Goal: Ask a question

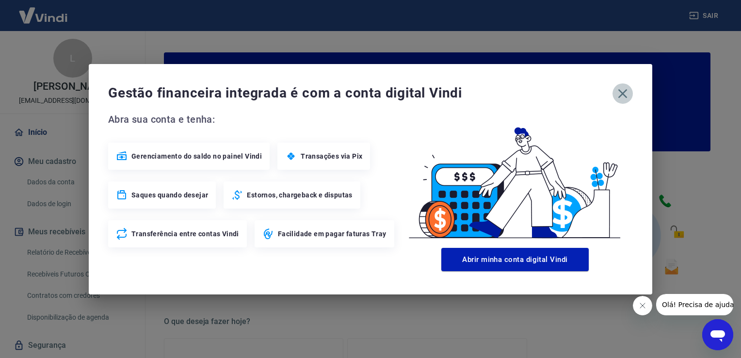
click at [623, 100] on icon "button" at bounding box center [623, 94] width 16 height 16
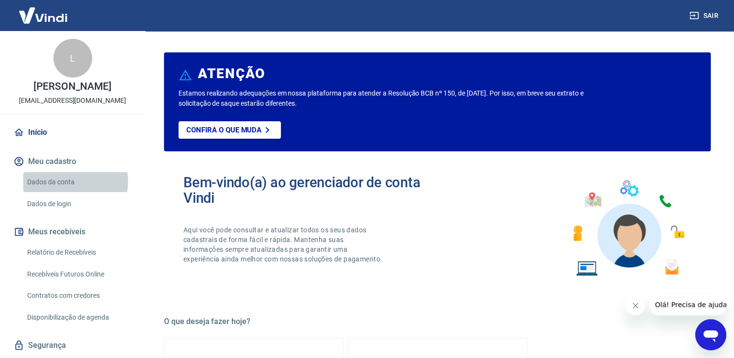
click at [73, 191] on link "Dados da conta" at bounding box center [78, 182] width 110 height 20
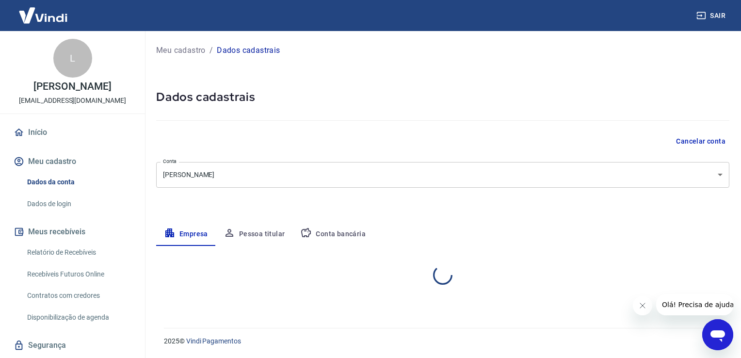
select select "SP"
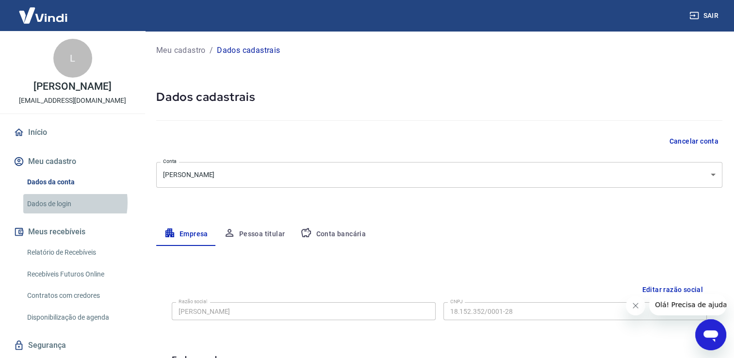
click at [59, 213] on link "Dados de login" at bounding box center [78, 204] width 110 height 20
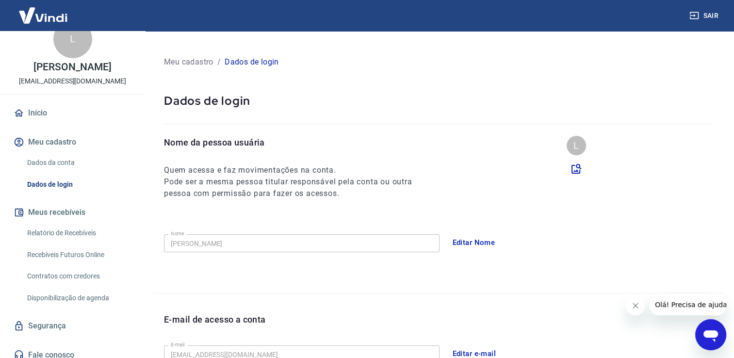
scroll to position [37, 0]
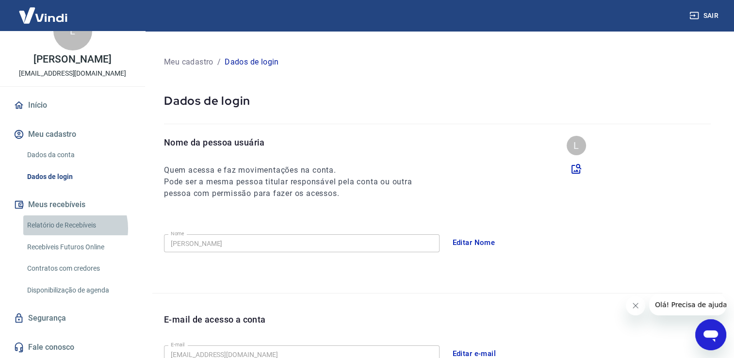
click at [67, 229] on link "Relatório de Recebíveis" at bounding box center [78, 225] width 110 height 20
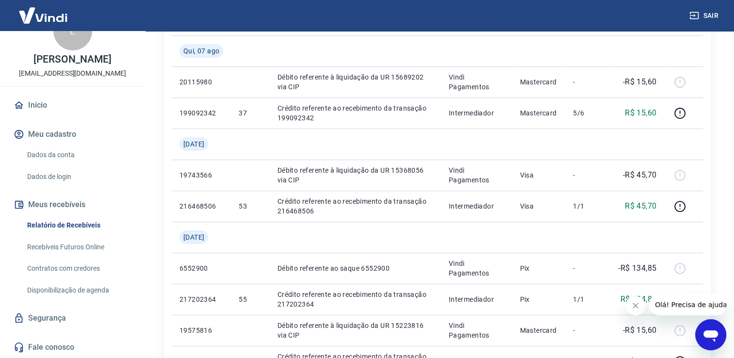
scroll to position [165, 0]
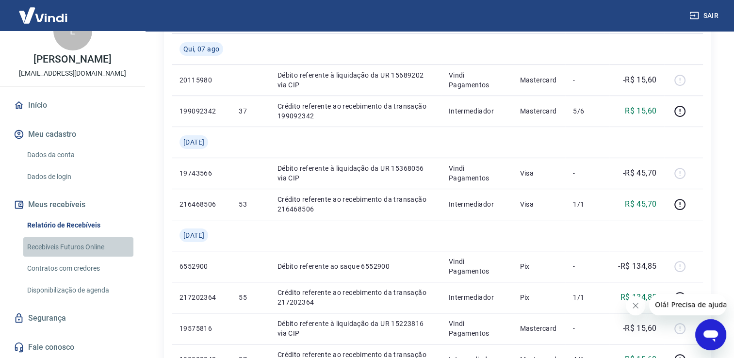
click at [99, 248] on link "Recebíveis Futuros Online" at bounding box center [78, 247] width 110 height 20
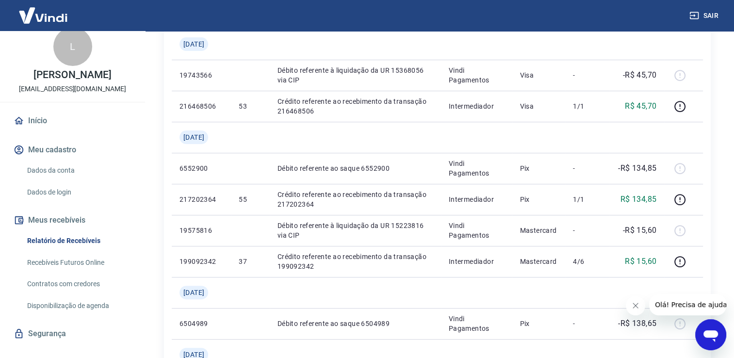
scroll to position [0, 0]
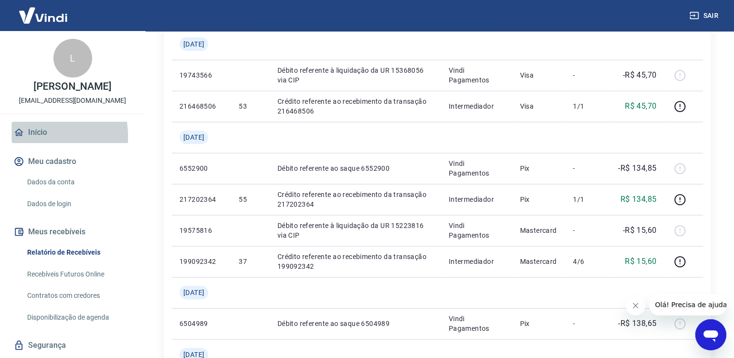
click at [40, 143] on link "Início" at bounding box center [73, 132] width 122 height 21
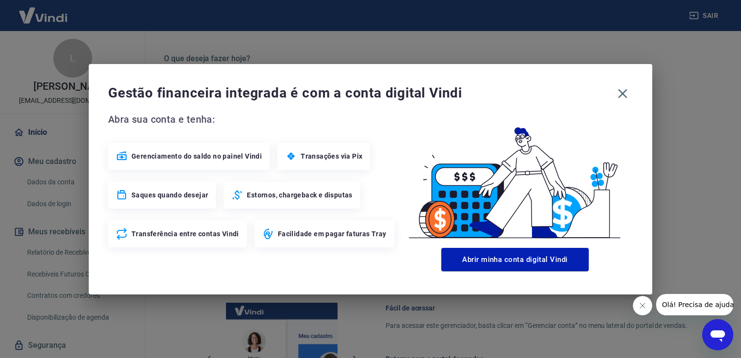
click at [158, 197] on span "Saques quando desejar" at bounding box center [170, 195] width 77 height 10
click at [625, 92] on icon "button" at bounding box center [623, 93] width 9 height 9
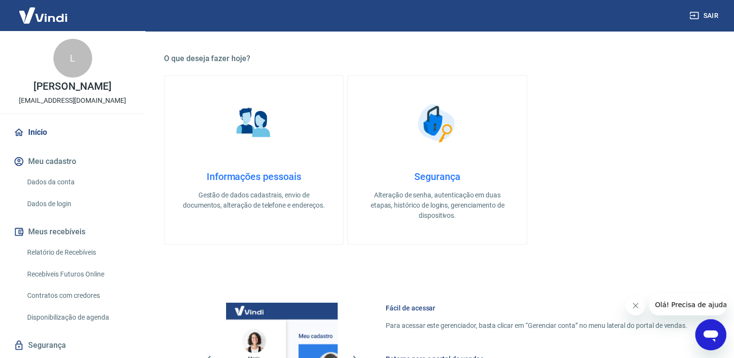
click at [697, 307] on span "Olá! Precisa de ajuda?" at bounding box center [693, 305] width 76 height 8
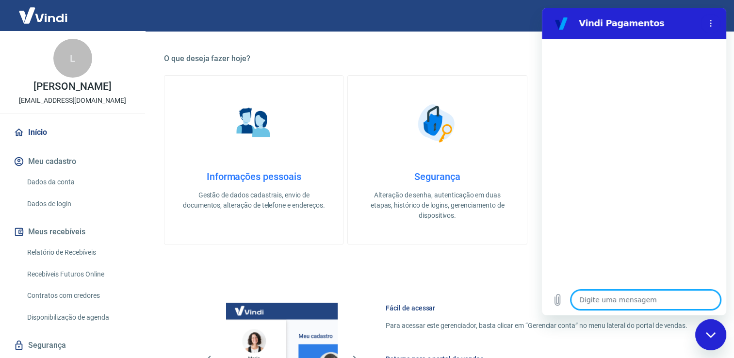
click at [616, 300] on textarea at bounding box center [645, 299] width 149 height 19
type textarea "O"
type textarea "x"
type textarea "Ol"
type textarea "x"
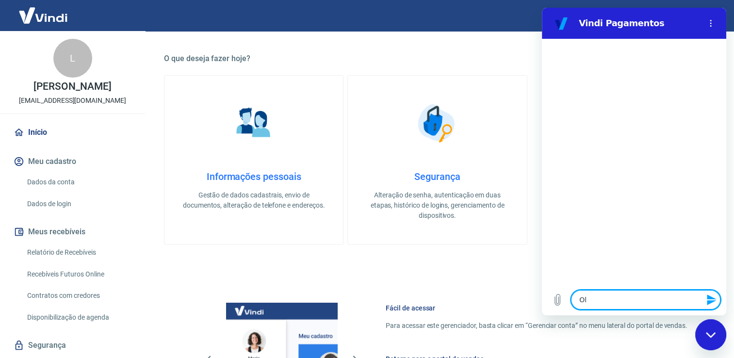
type textarea "Olá"
type textarea "x"
type textarea "Olá,"
type textarea "x"
type textarea "Olá,"
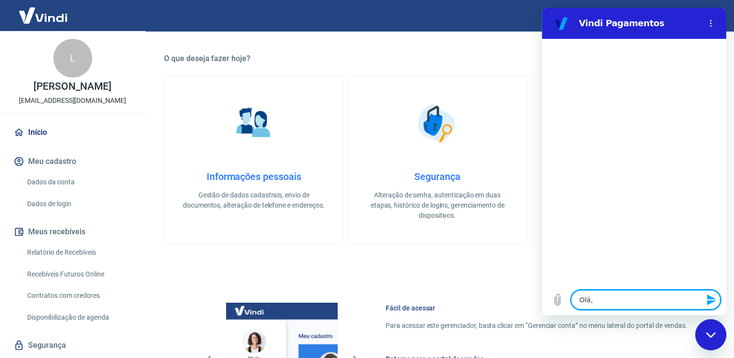
type textarea "x"
type textarea "Olá, o"
type textarea "x"
type textarea "Olá, on"
type textarea "x"
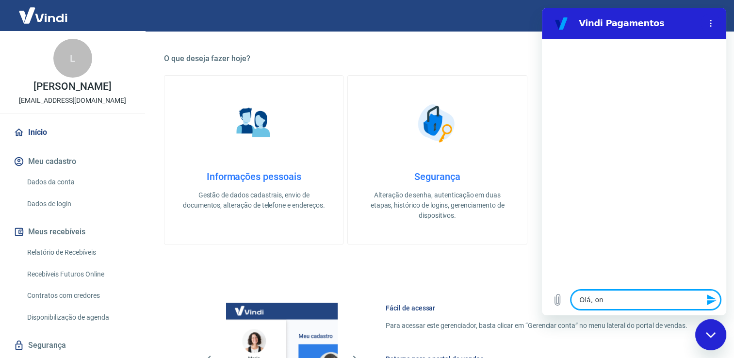
type textarea "Olá, ond"
type textarea "x"
type textarea "[GEOGRAPHIC_DATA], onde"
type textarea "x"
type textarea "[GEOGRAPHIC_DATA], onde"
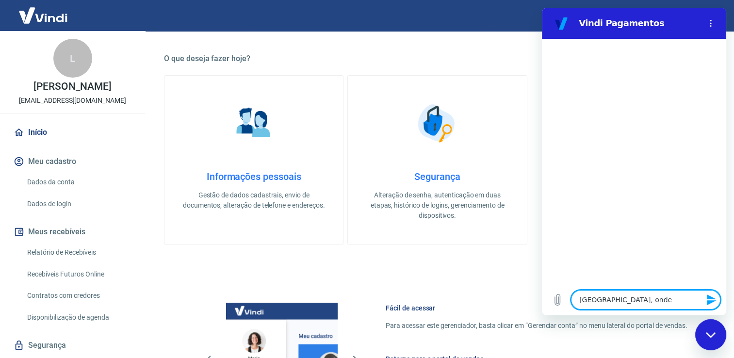
type textarea "x"
type textarea "[GEOGRAPHIC_DATA], onde e"
type textarea "x"
type textarea "[GEOGRAPHIC_DATA], onde eu"
type textarea "x"
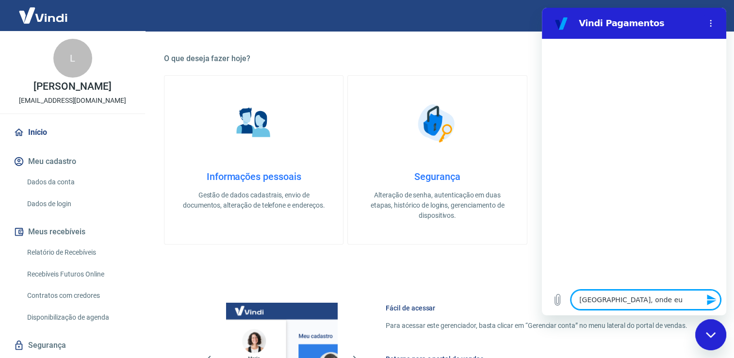
type textarea "[GEOGRAPHIC_DATA], onde eu"
type textarea "x"
type textarea "[GEOGRAPHIC_DATA], onde eu r"
type textarea "x"
type textarea "[GEOGRAPHIC_DATA], onde eu re"
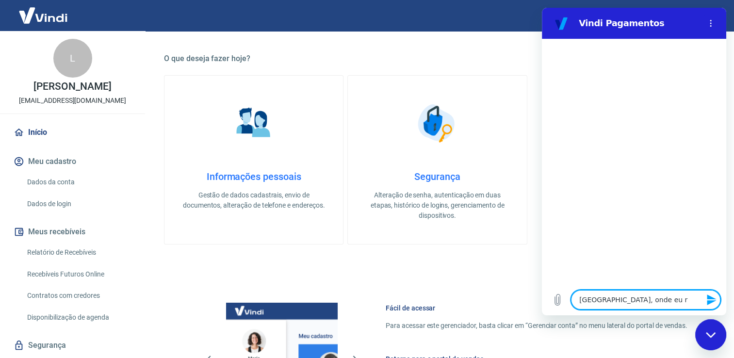
type textarea "x"
type textarea "[GEOGRAPHIC_DATA], onde eu rea"
type textarea "x"
type textarea "[GEOGRAPHIC_DATA], onde eu real"
type textarea "x"
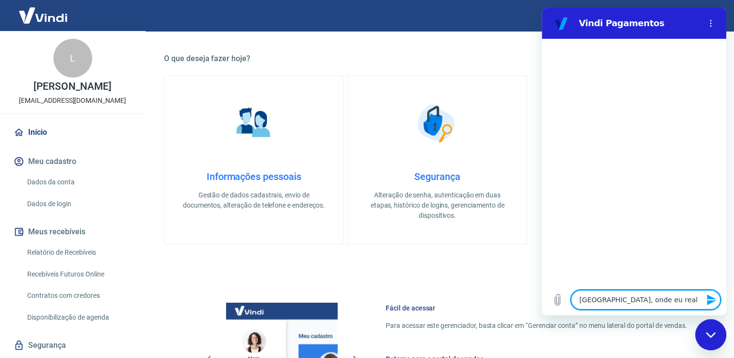
type textarea "[GEOGRAPHIC_DATA], onde eu reali"
type textarea "x"
type textarea "[GEOGRAPHIC_DATA], onde eu realiz"
type textarea "x"
type textarea "[GEOGRAPHIC_DATA], onde eu realizo"
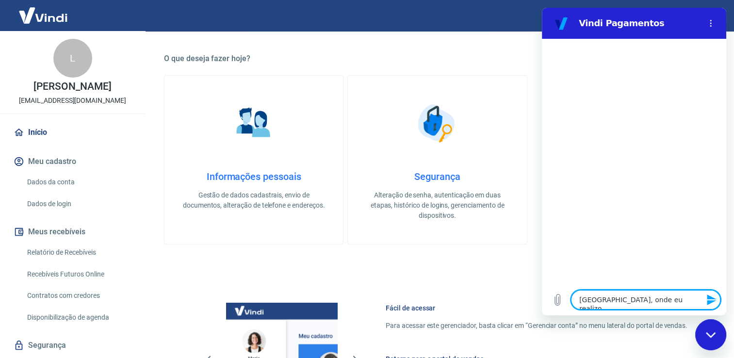
type textarea "x"
type textarea "[GEOGRAPHIC_DATA], onde eu realizo"
type textarea "x"
type textarea "Olá, onde eu realizo o"
type textarea "x"
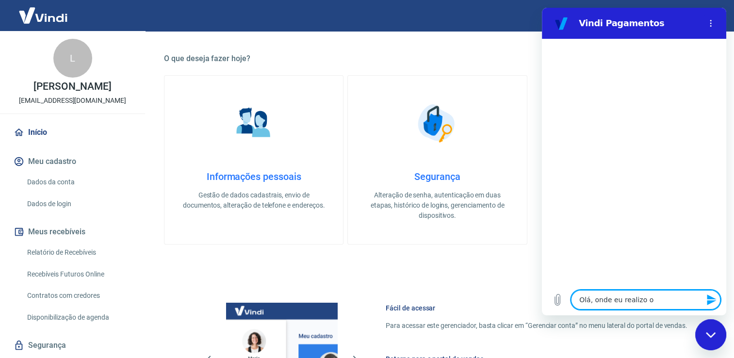
type textarea "Olá, onde eu realizo o"
type textarea "x"
type textarea "Olá, onde eu realizo o s"
type textarea "x"
type textarea "Olá, onde eu realizo o sa"
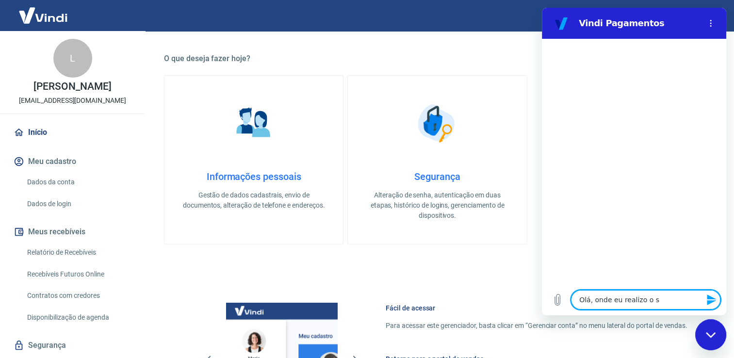
type textarea "x"
type textarea "Olá, onde eu realizo o saq"
type textarea "x"
type textarea "Olá, onde eu realizo o saqu"
type textarea "x"
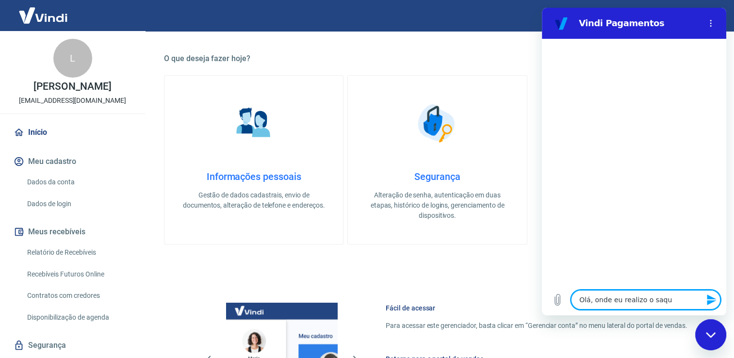
type textarea "Olá, onde eu realizo o saque"
type textarea "x"
type textarea "[GEOGRAPHIC_DATA], onde eu realizo o saque?"
type textarea "x"
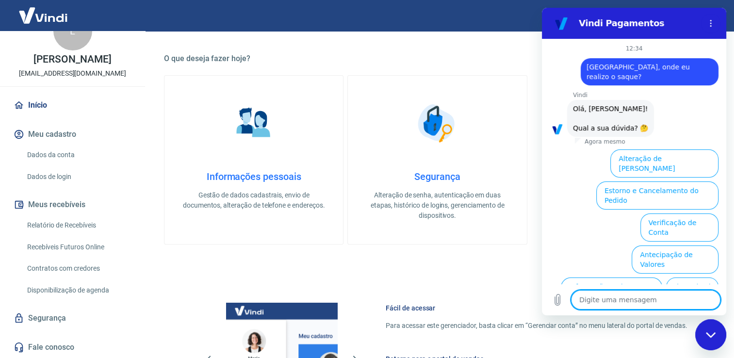
scroll to position [62, 0]
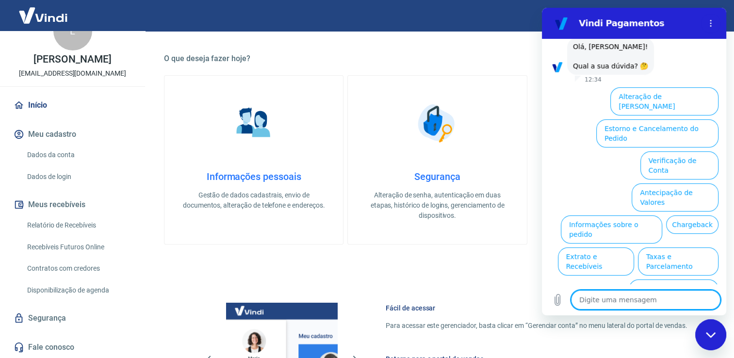
type textarea "x"
